Goal: Check status: Check status

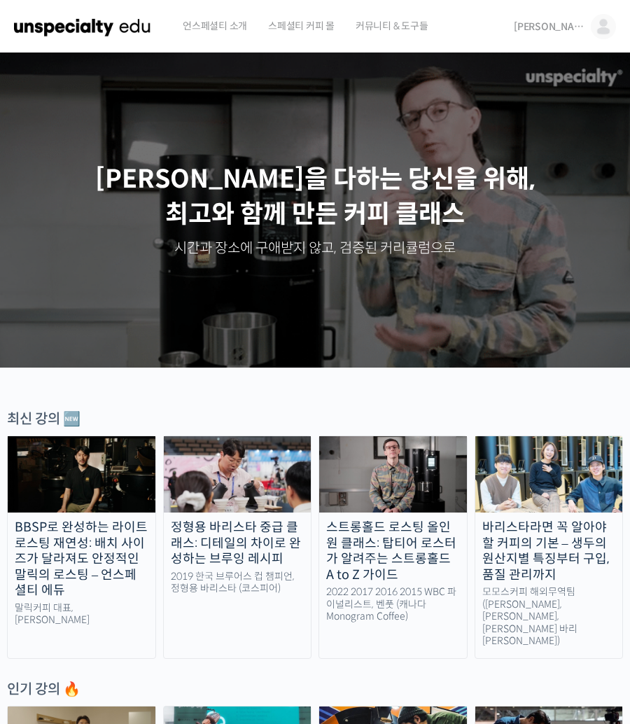
click at [598, 27] on img at bounding box center [603, 26] width 25 height 25
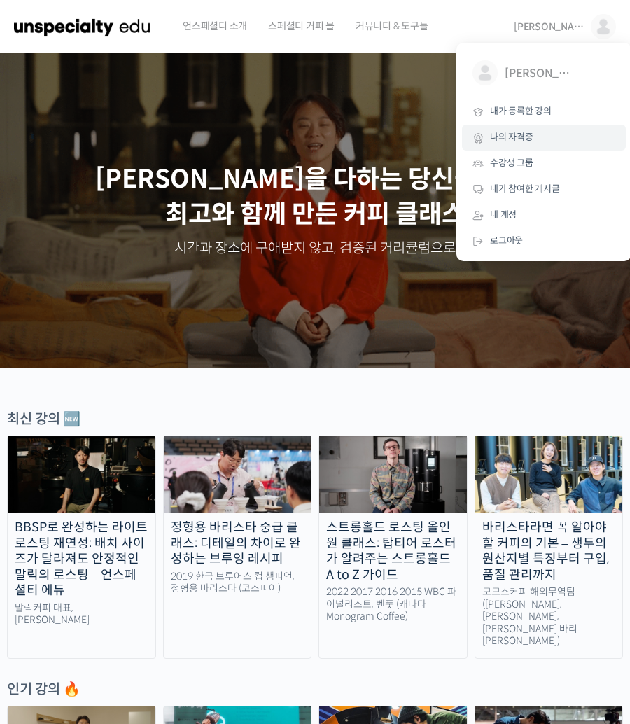
click at [537, 134] on link "나의 자격증" at bounding box center [544, 138] width 164 height 26
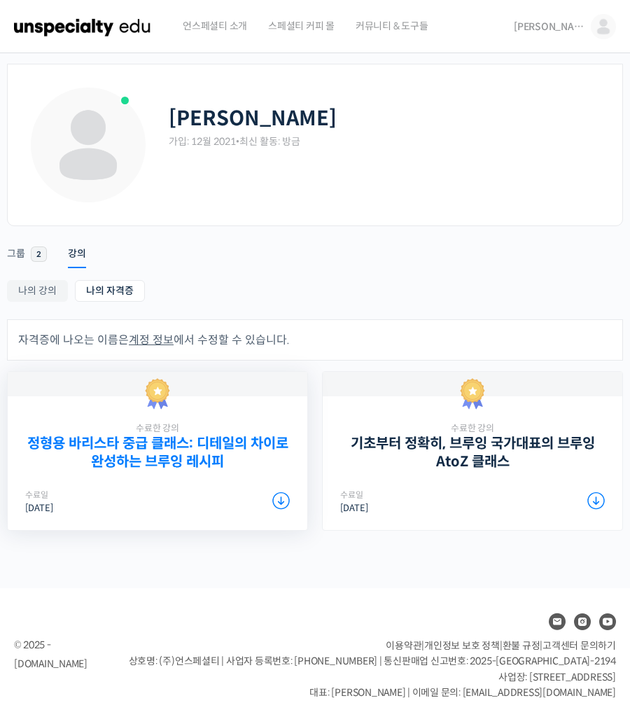
click at [192, 462] on link "정형용 바리스타 중급 클래스: 디테일의 차이로 완성하는 브루잉 레시피" at bounding box center [157, 452] width 265 height 35
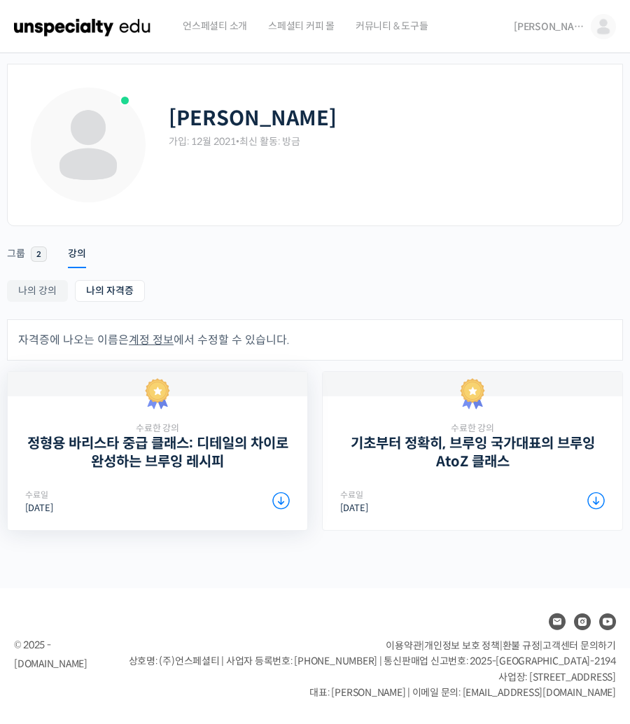
click at [278, 502] on icon at bounding box center [282, 501] width 18 height 18
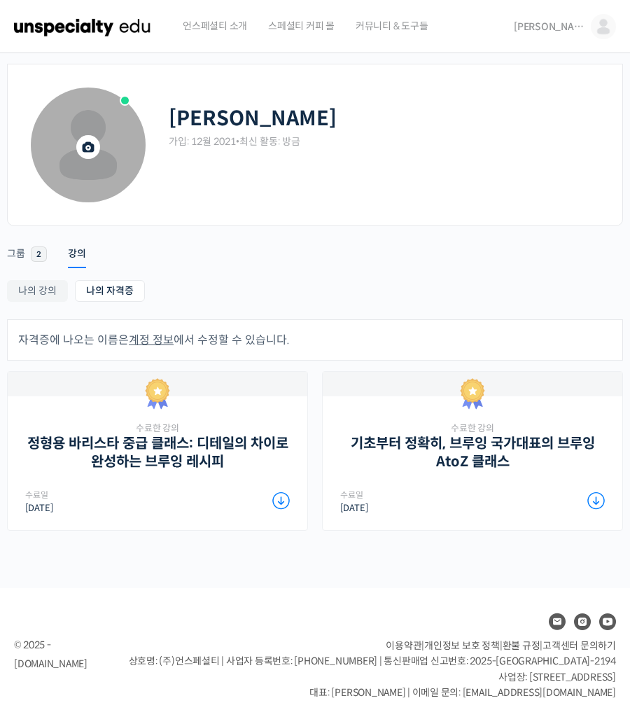
click at [106, 99] on span at bounding box center [88, 145] width 115 height 115
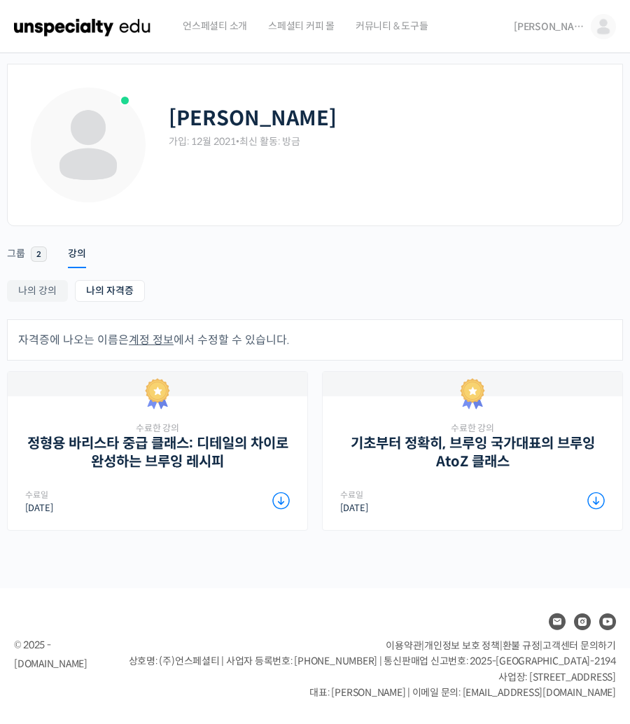
click at [422, 20] on span "커뮤니티 & 도구들" at bounding box center [392, 25] width 73 height 53
